Goal: Task Accomplishment & Management: Use online tool/utility

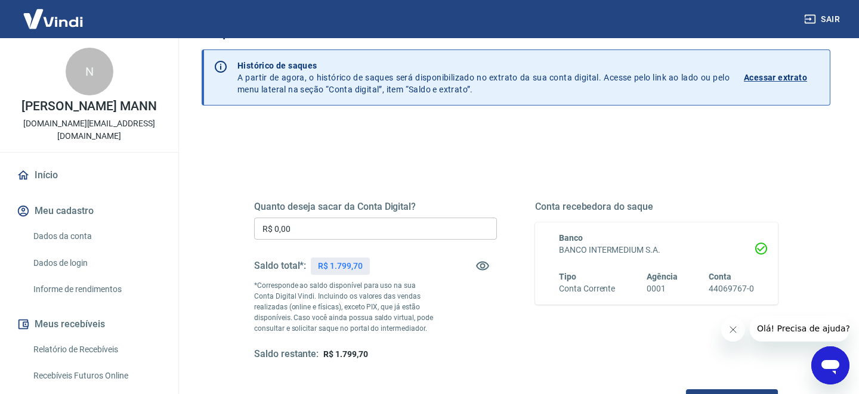
scroll to position [91, 0]
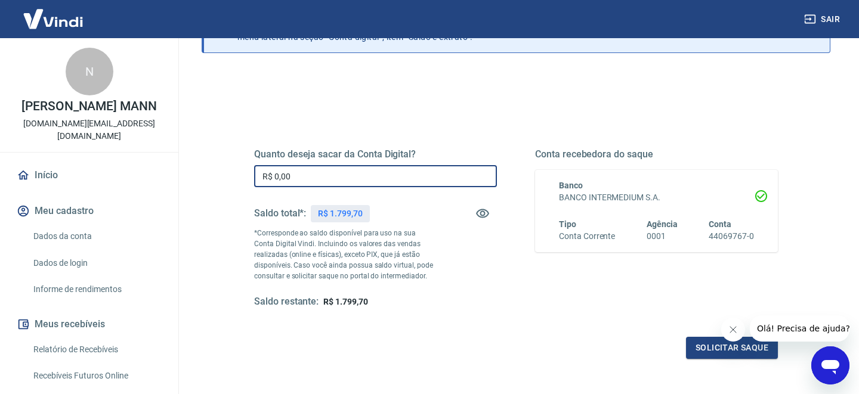
click at [383, 177] on input "R$ 0,00" at bounding box center [375, 176] width 243 height 22
type input "R$ 1.700,00"
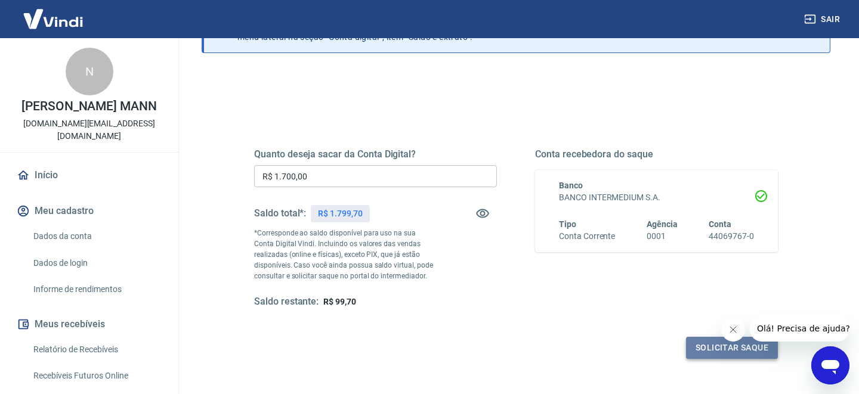
click at [710, 346] on button "Solicitar saque" at bounding box center [732, 348] width 92 height 22
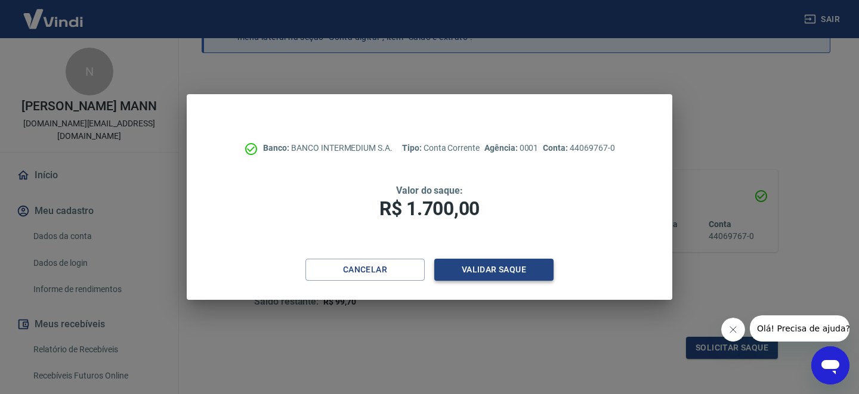
click at [470, 280] on button "Validar saque" at bounding box center [493, 270] width 119 height 22
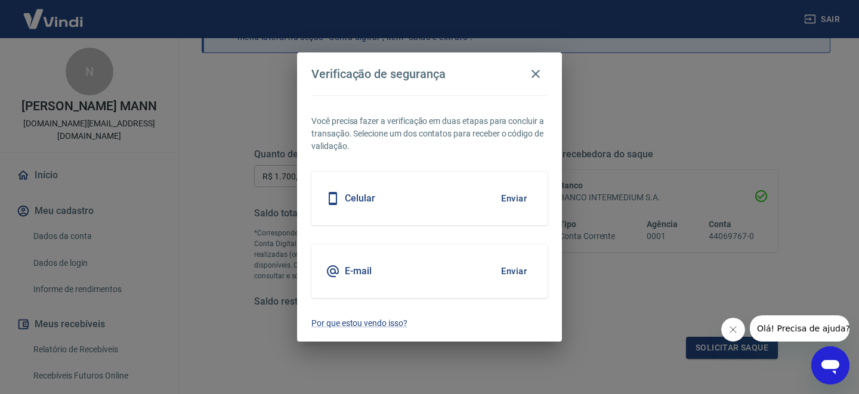
click at [517, 193] on button "Enviar" at bounding box center [514, 198] width 39 height 25
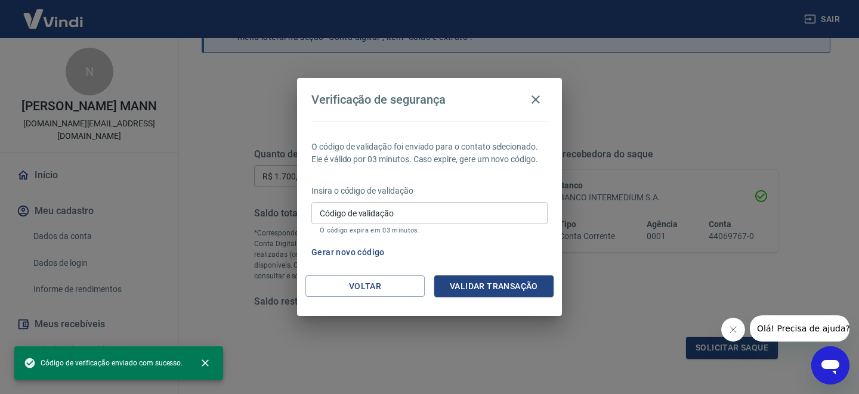
click at [452, 217] on input "Código de validação" at bounding box center [430, 213] width 236 height 22
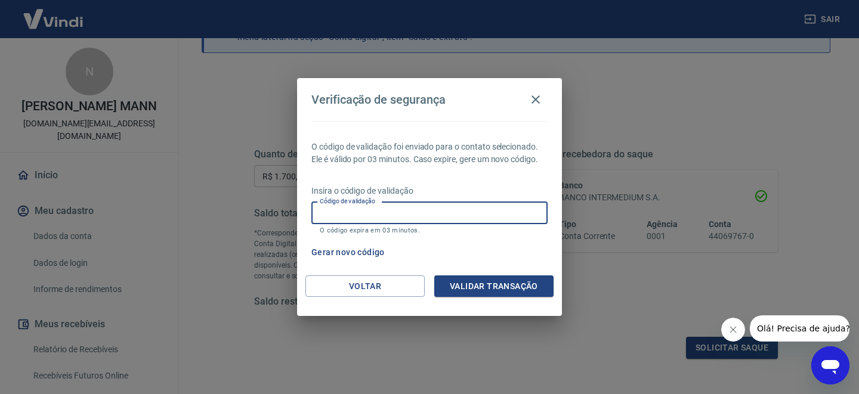
click at [443, 211] on input "Código de validação" at bounding box center [430, 213] width 236 height 22
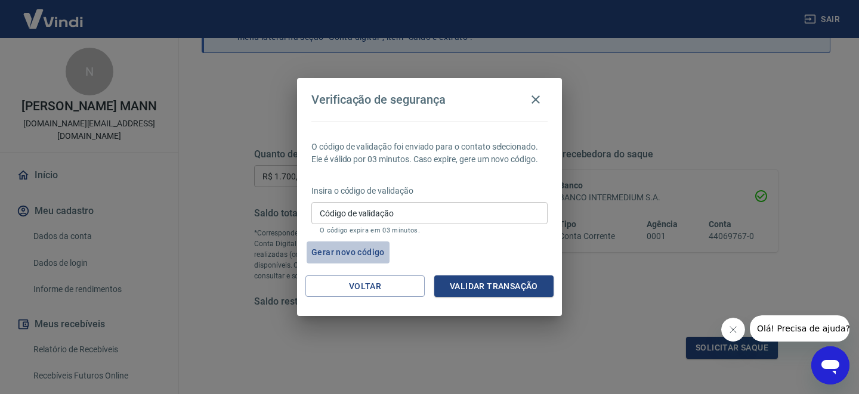
click at [353, 249] on button "Gerar novo código" at bounding box center [348, 253] width 83 height 22
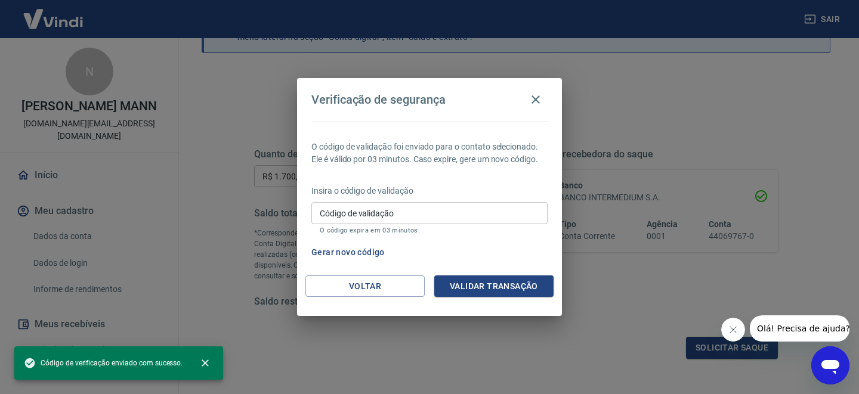
click at [445, 205] on input "Código de validação" at bounding box center [430, 213] width 236 height 22
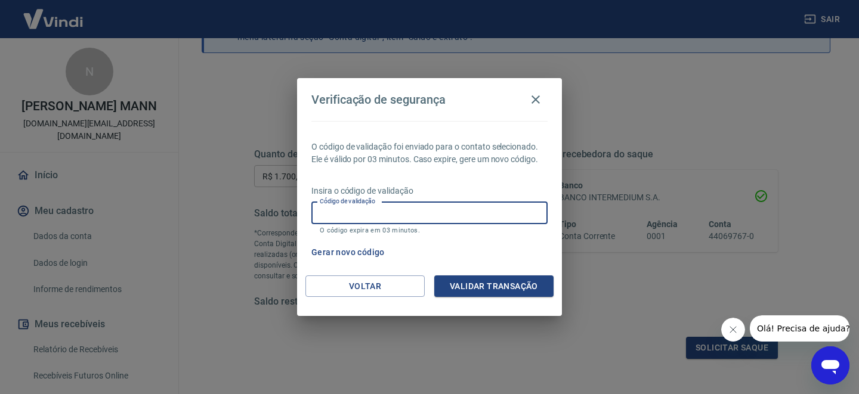
click at [439, 213] on input "Código de validação" at bounding box center [430, 213] width 236 height 22
type input "931224"
click at [497, 285] on button "Validar transação" at bounding box center [493, 287] width 119 height 22
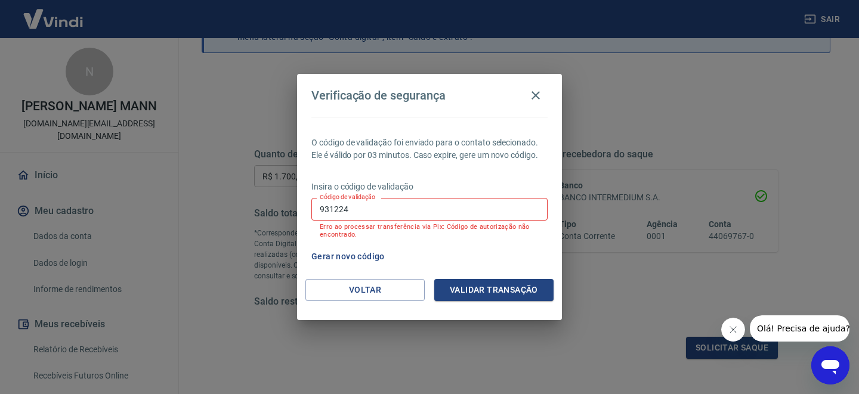
click at [434, 211] on input "931224" at bounding box center [430, 209] width 236 height 22
type input "639217"
click at [506, 294] on button "Validar transação" at bounding box center [493, 290] width 119 height 22
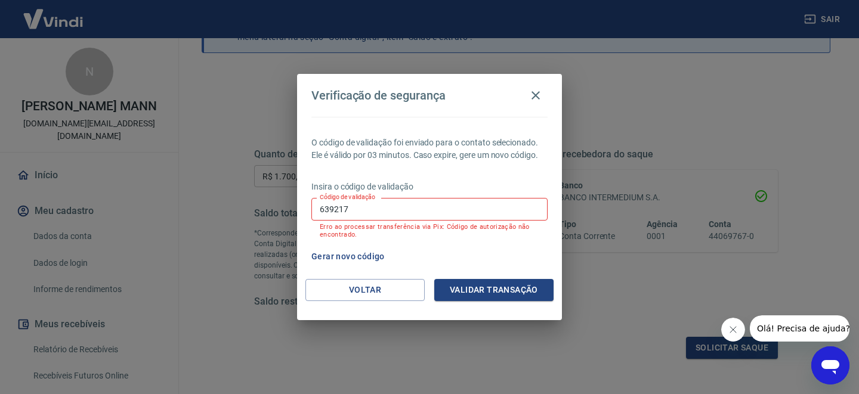
click at [395, 216] on input "639217" at bounding box center [430, 209] width 236 height 22
click at [537, 100] on icon "button" at bounding box center [536, 95] width 14 height 14
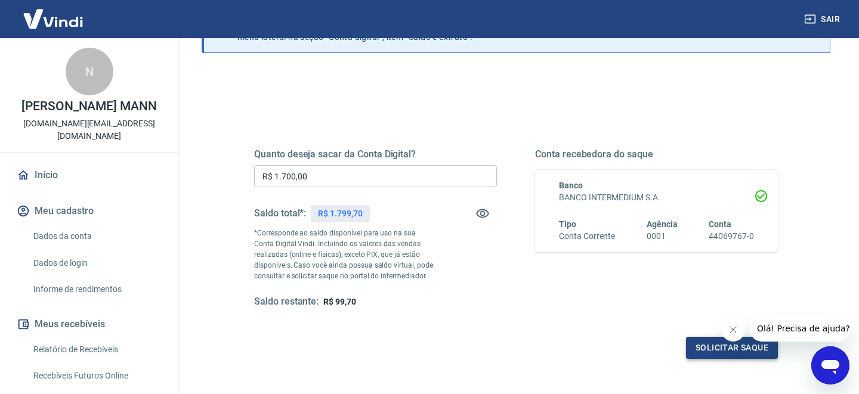
click at [699, 344] on button "Solicitar saque" at bounding box center [732, 348] width 92 height 22
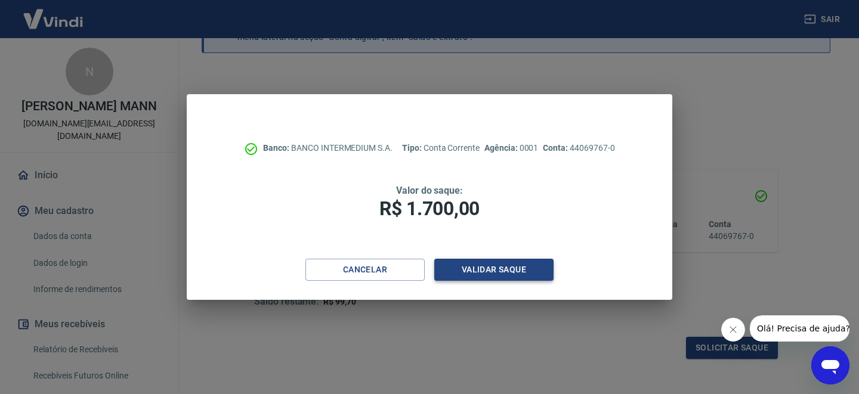
click at [501, 270] on button "Validar saque" at bounding box center [493, 270] width 119 height 22
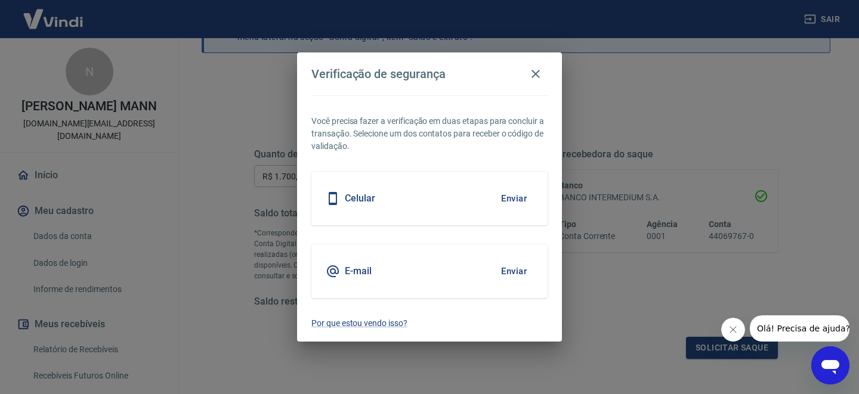
click at [508, 199] on button "Enviar" at bounding box center [514, 198] width 39 height 25
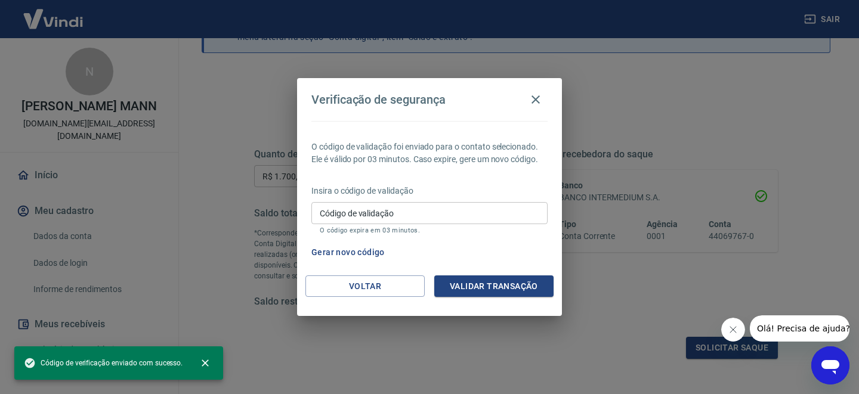
click at [435, 212] on input "Código de validação" at bounding box center [430, 213] width 236 height 22
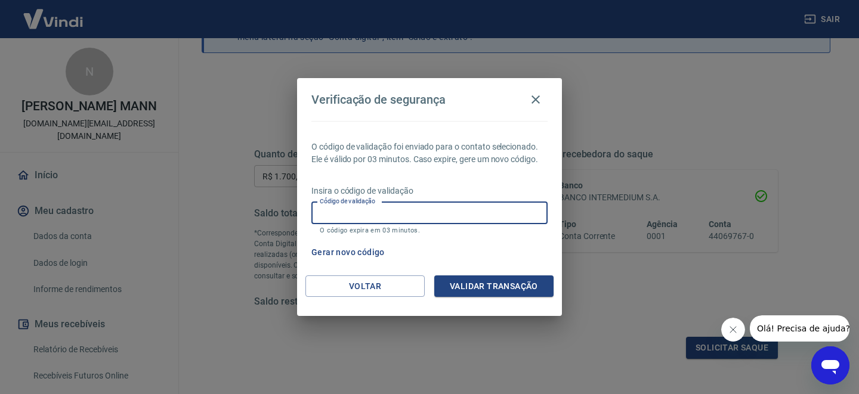
click at [353, 248] on button "Gerar novo código" at bounding box center [348, 253] width 83 height 22
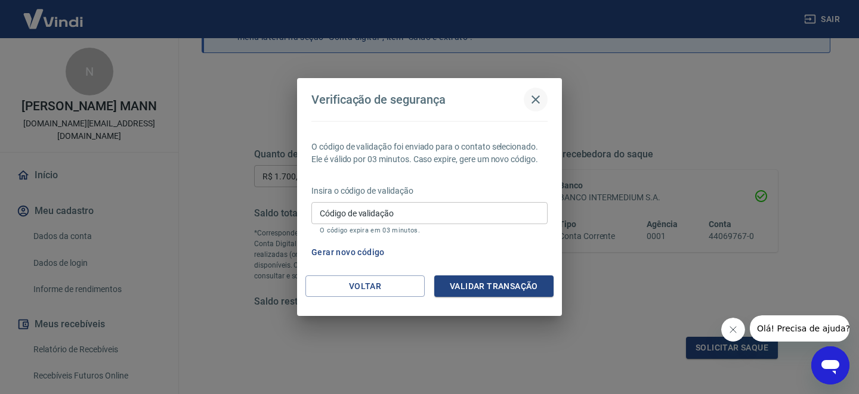
click at [539, 101] on icon "button" at bounding box center [536, 100] width 14 height 14
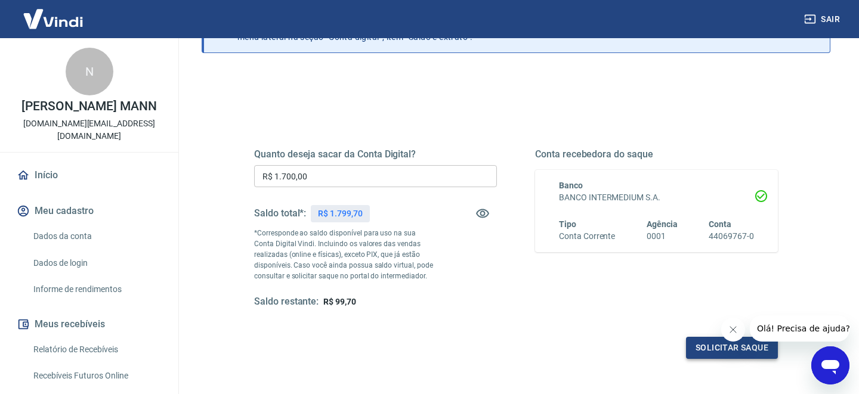
click at [719, 349] on button "Solicitar saque" at bounding box center [732, 348] width 92 height 22
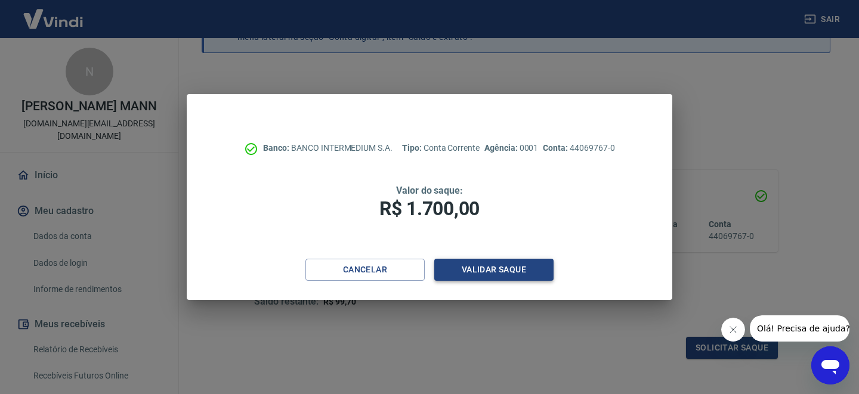
click at [468, 263] on button "Validar saque" at bounding box center [493, 270] width 119 height 22
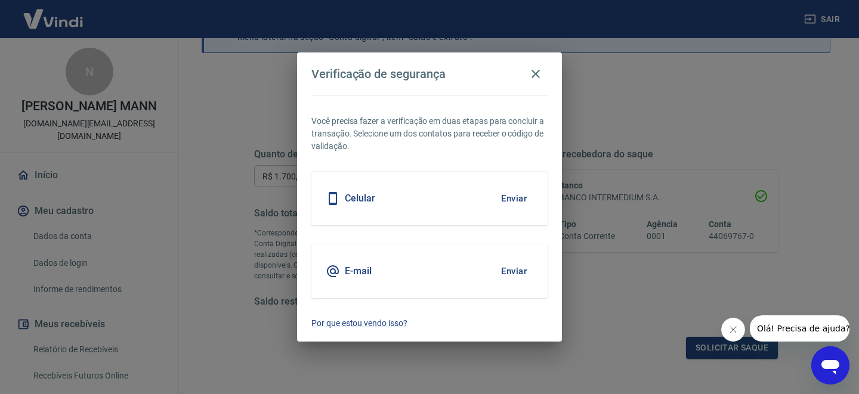
click at [520, 272] on button "Enviar" at bounding box center [514, 271] width 39 height 25
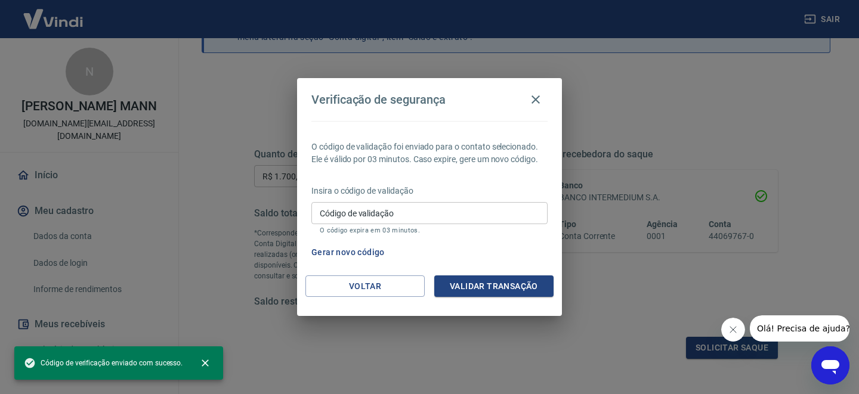
click at [439, 208] on input "Código de validação" at bounding box center [430, 213] width 236 height 22
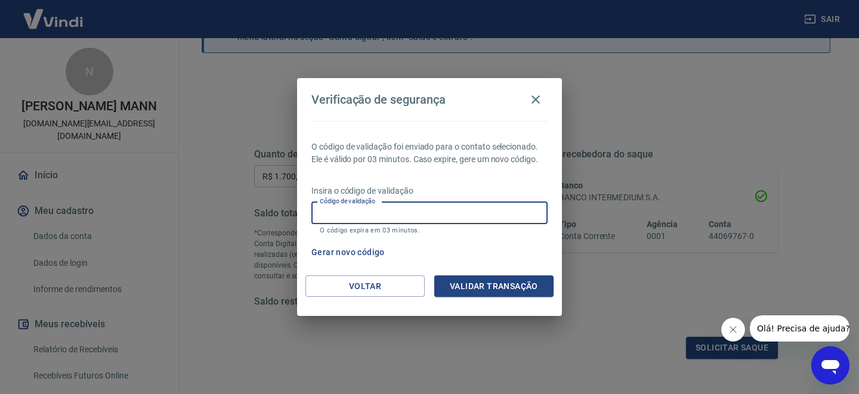
paste input "757419"
type input "757419"
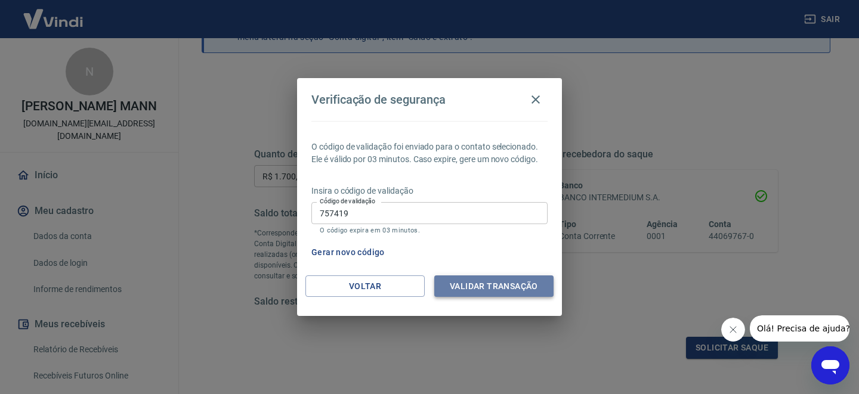
click at [502, 286] on button "Validar transação" at bounding box center [493, 287] width 119 height 22
